Goal: Navigation & Orientation: Find specific page/section

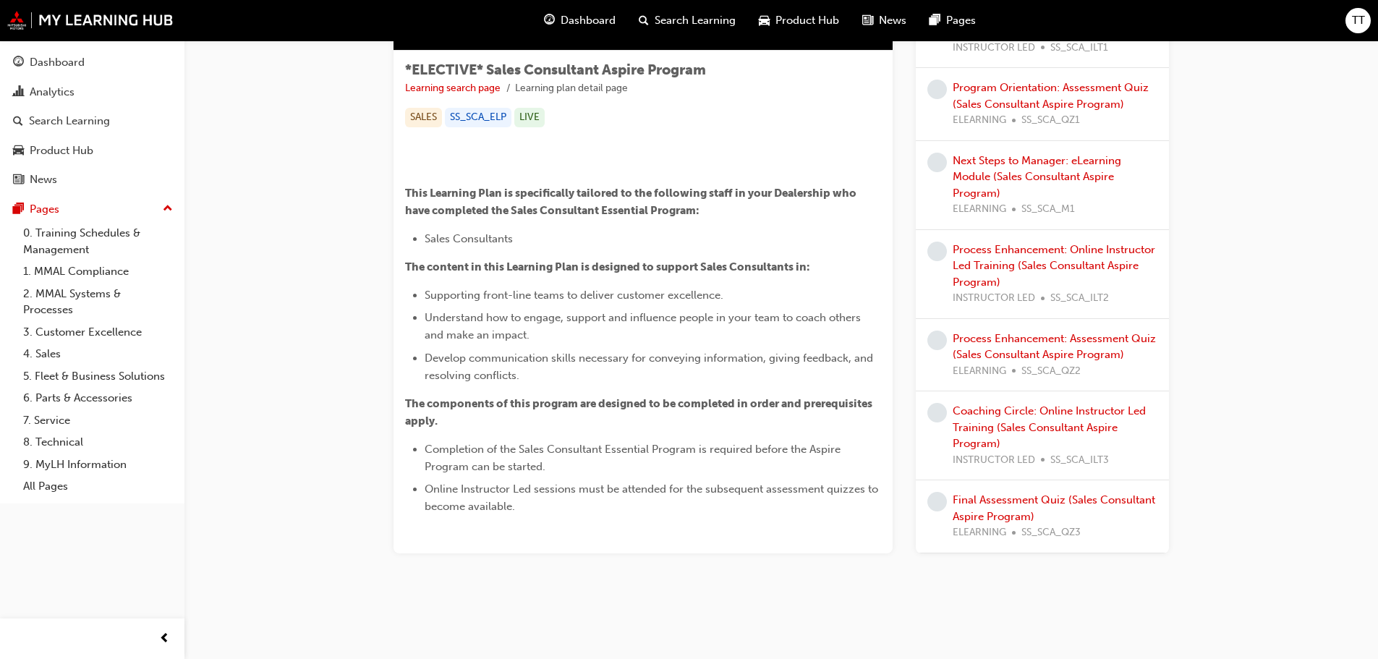
scroll to position [503, 0]
click at [63, 63] on div "Dashboard" at bounding box center [57, 62] width 55 height 17
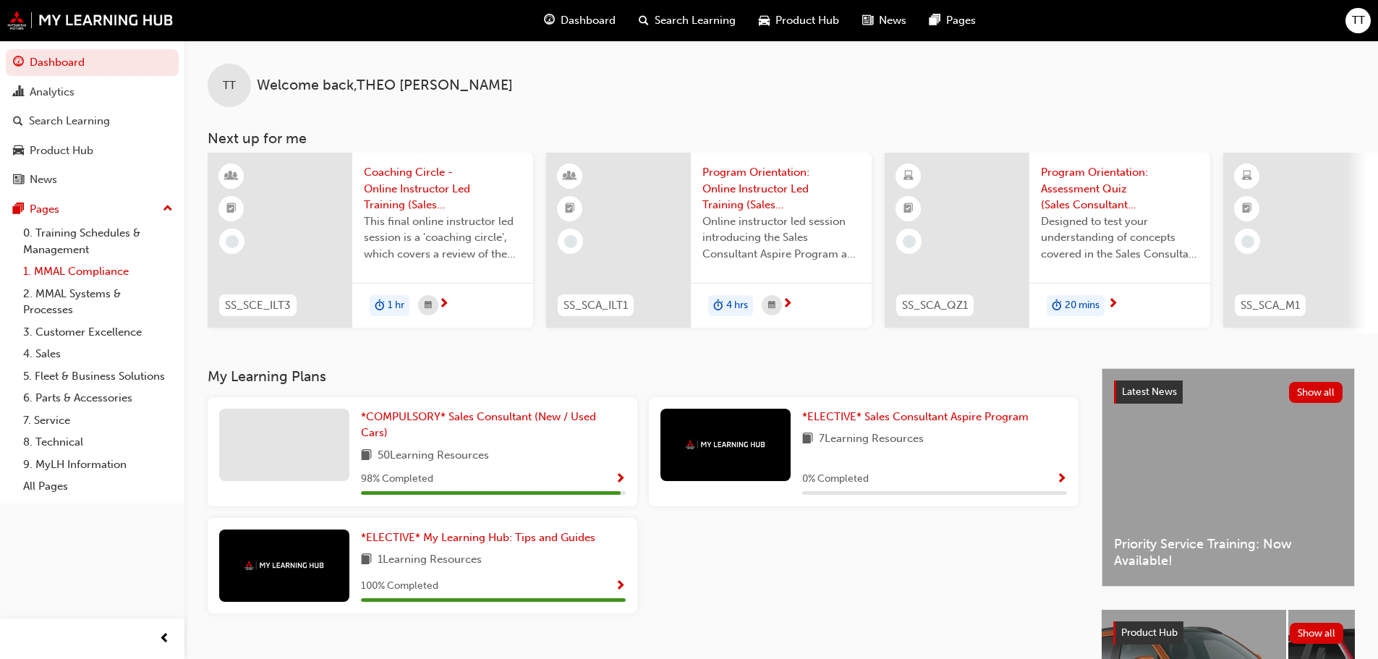
click at [110, 270] on link "1. MMAL Compliance" at bounding box center [97, 271] width 161 height 22
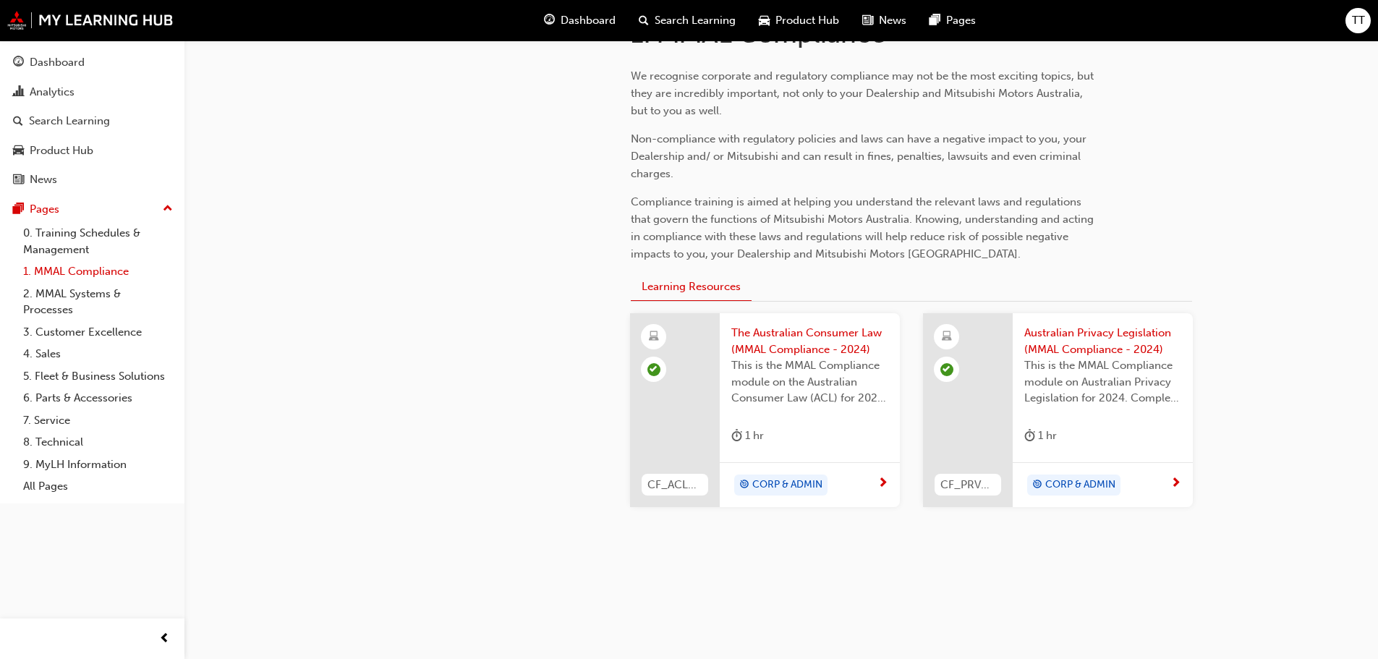
scroll to position [268, 0]
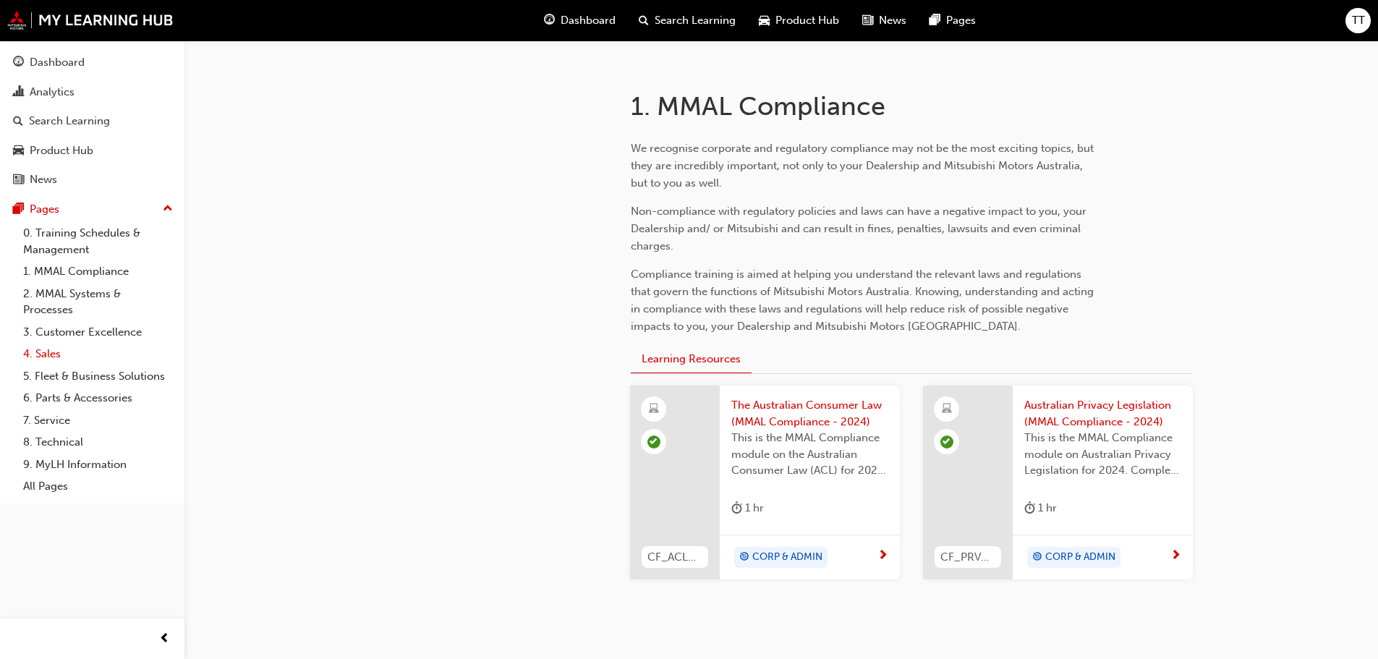
click at [49, 352] on link "4. Sales" at bounding box center [97, 354] width 161 height 22
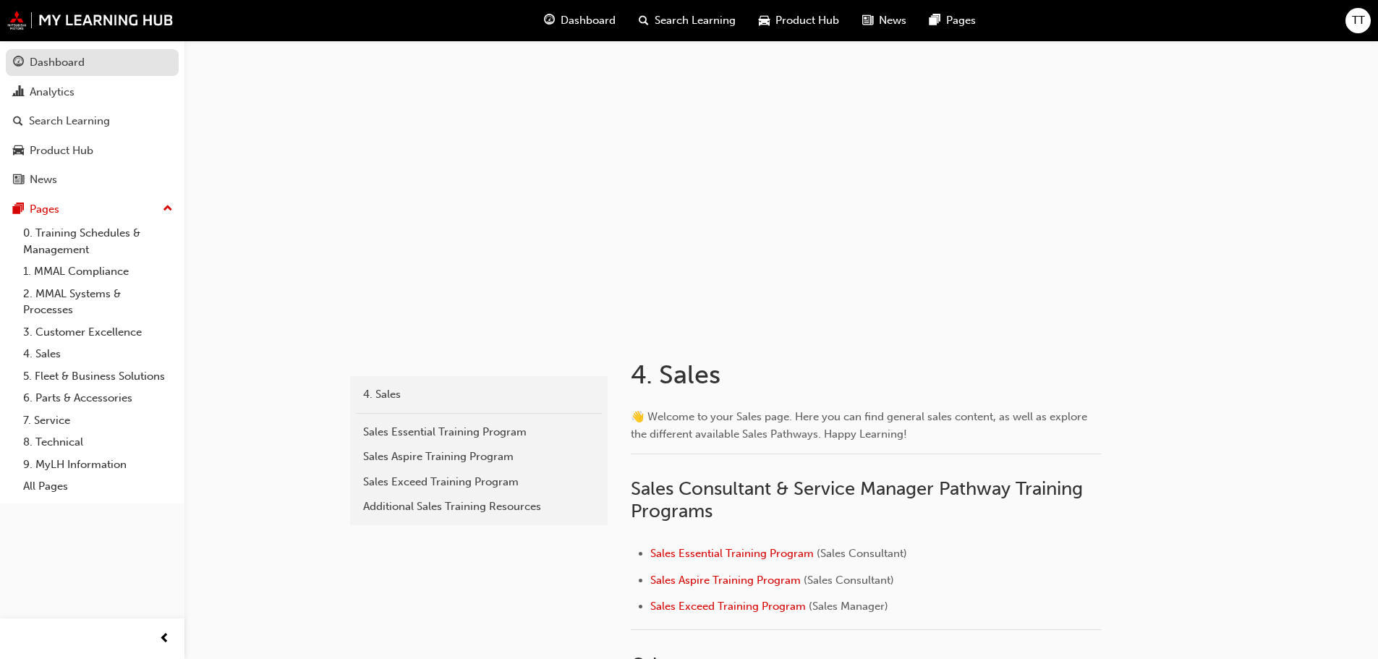
click at [46, 54] on div "Dashboard" at bounding box center [57, 62] width 55 height 17
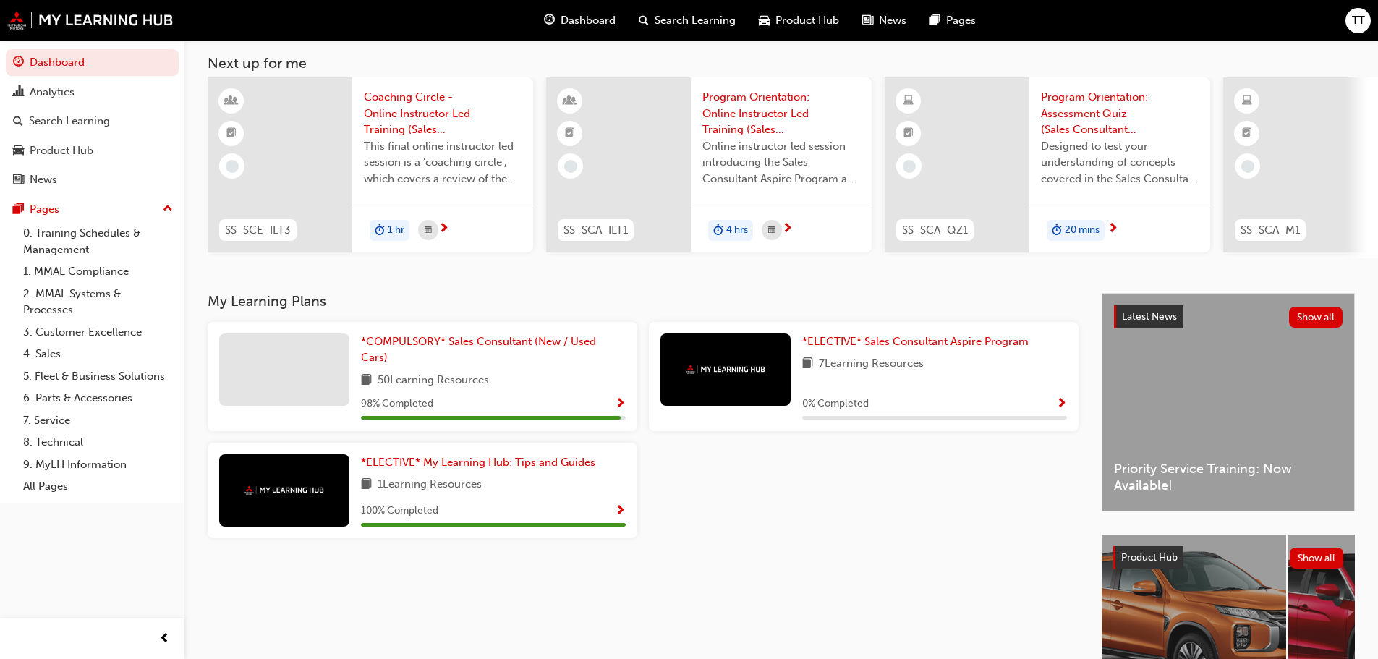
scroll to position [205, 0]
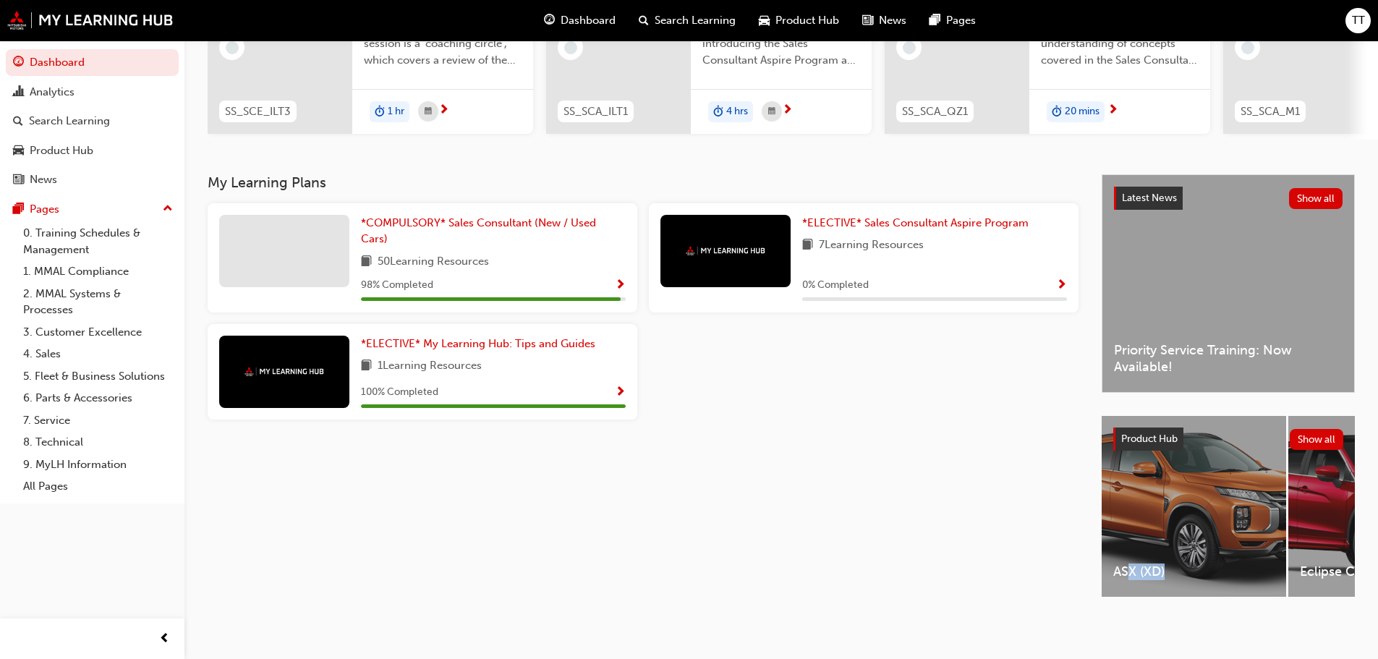
drag, startPoint x: 1131, startPoint y: 593, endPoint x: 1217, endPoint y: 588, distance: 86.9
click at [1217, 588] on div "ASX (XD)" at bounding box center [1194, 508] width 184 height 184
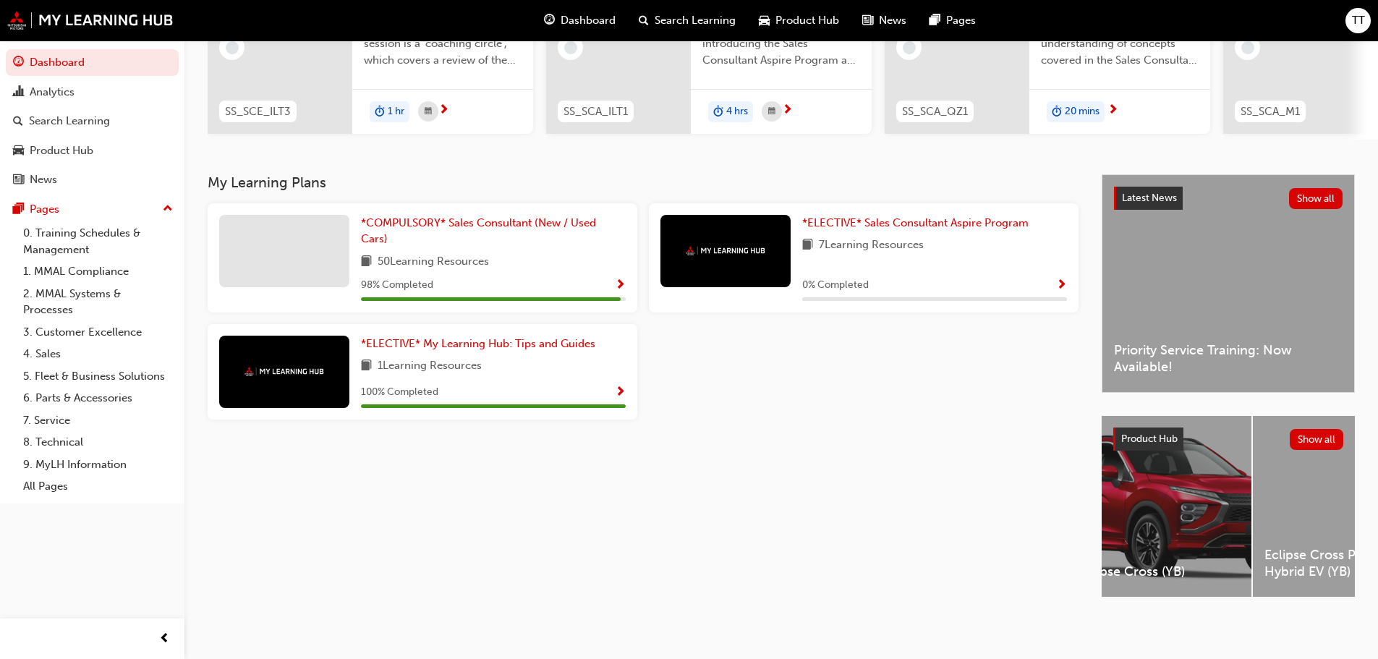
scroll to position [0, 443]
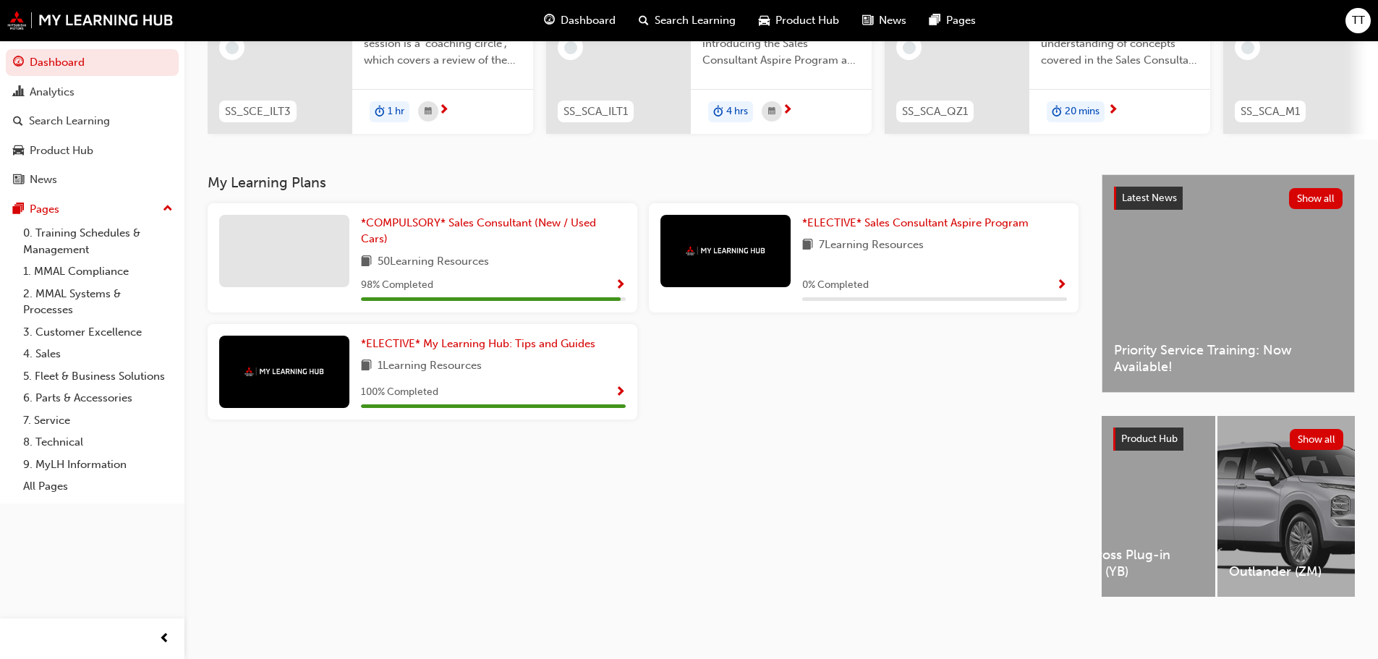
click at [1297, 593] on div "Outlander (ZM)" at bounding box center [1309, 508] width 184 height 184
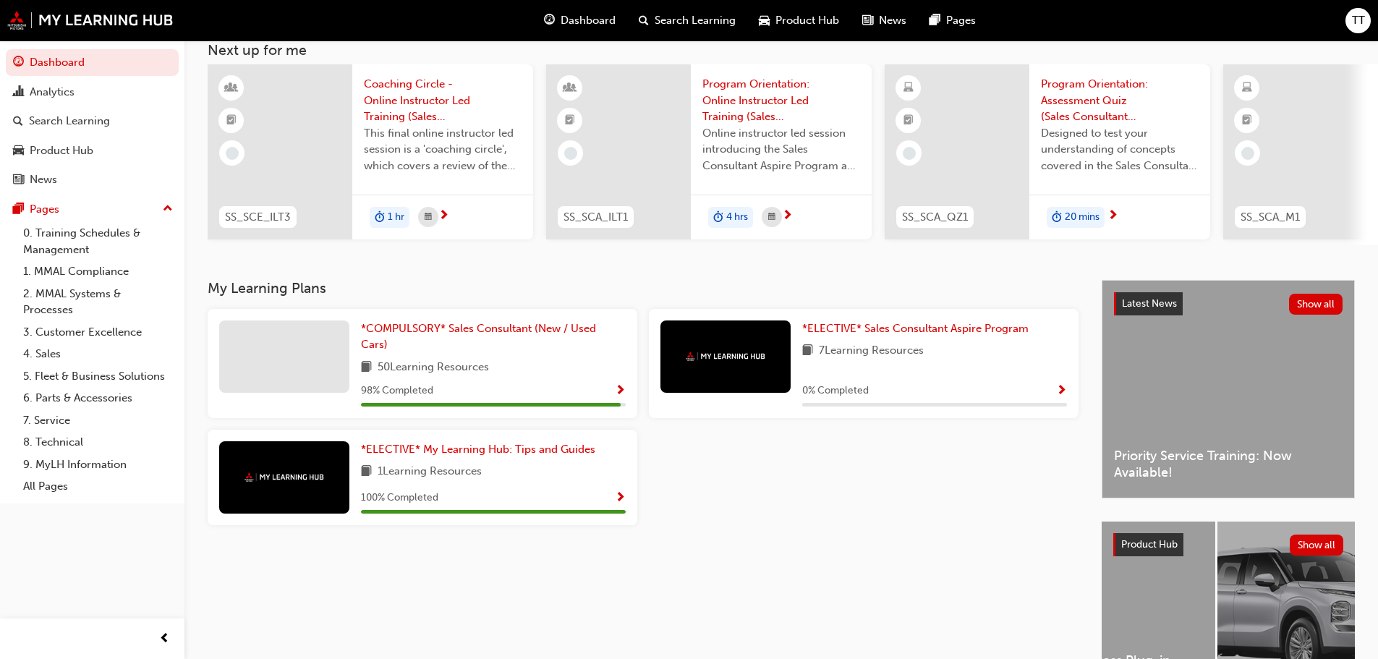
scroll to position [0, 0]
